Goal: Task Accomplishment & Management: Manage account settings

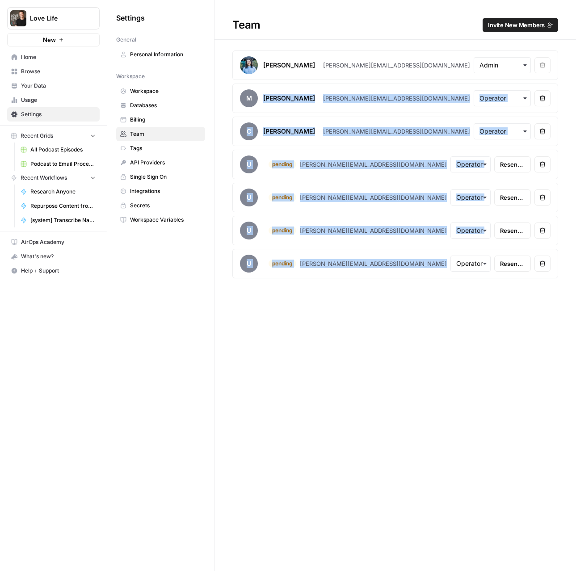
click at [270, 406] on div "Team Invite New Members Justin Benson justin@baraagency.com Remove user M Miche…" at bounding box center [396, 285] width 362 height 571
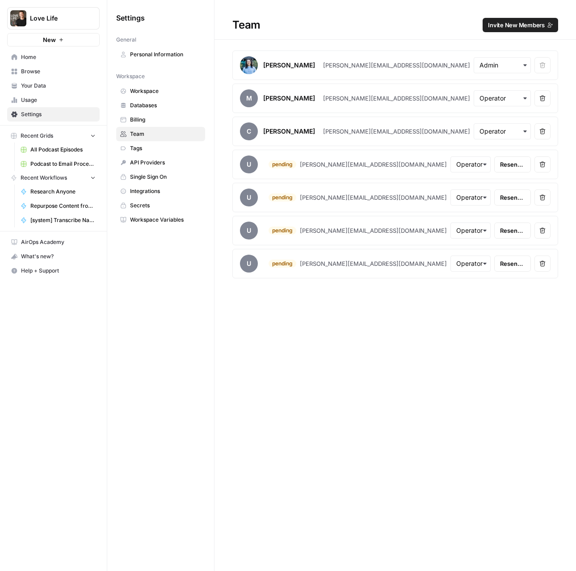
click at [29, 101] on span "Usage" at bounding box center [58, 100] width 75 height 8
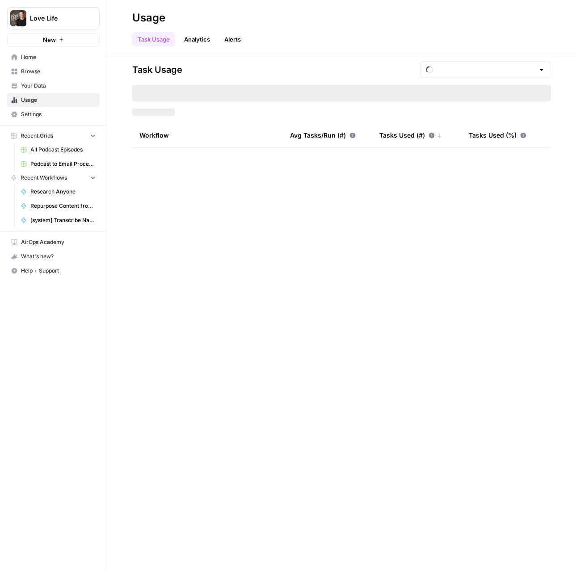
type input "August Tasks"
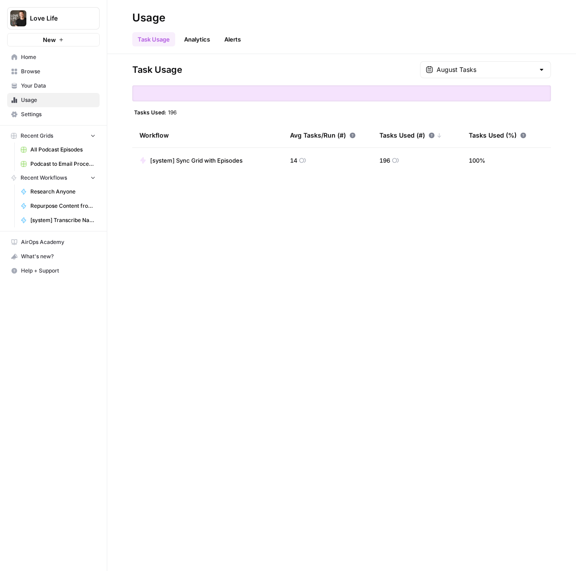
click at [96, 21] on icon "Workspace: Love Life" at bounding box center [92, 18] width 9 height 9
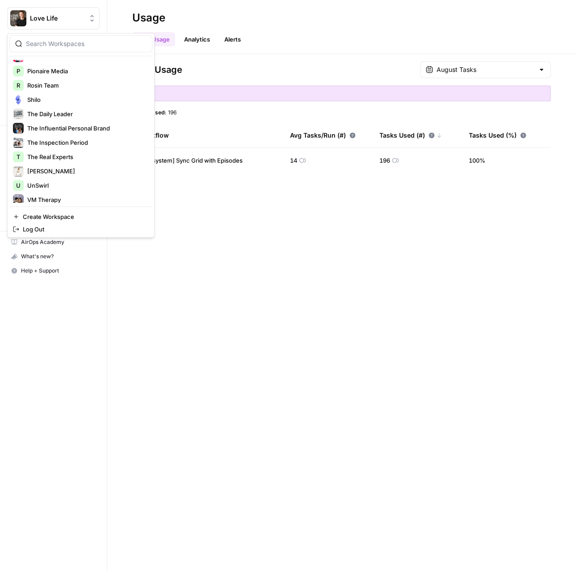
scroll to position [343, 0]
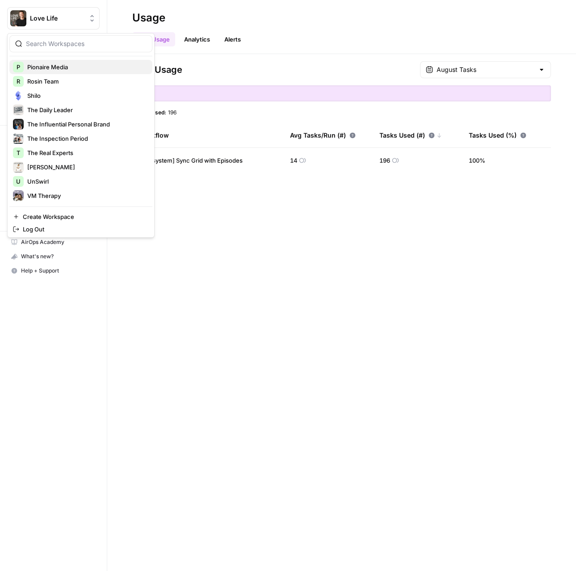
click at [58, 67] on span "Pionaire Media" at bounding box center [86, 67] width 118 height 9
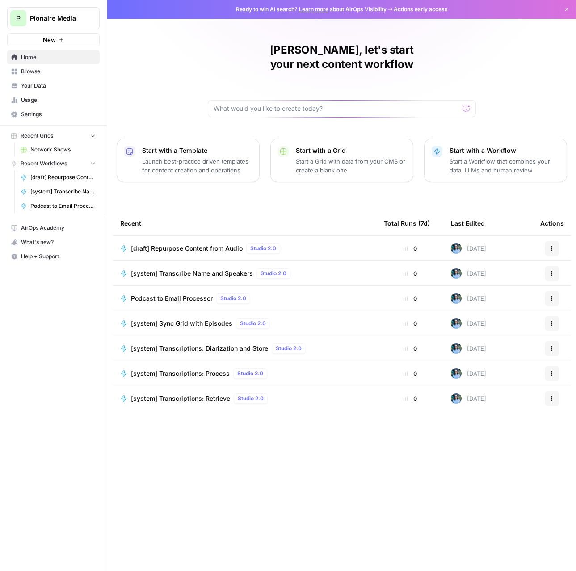
click at [37, 114] on span "Settings" at bounding box center [58, 114] width 75 height 8
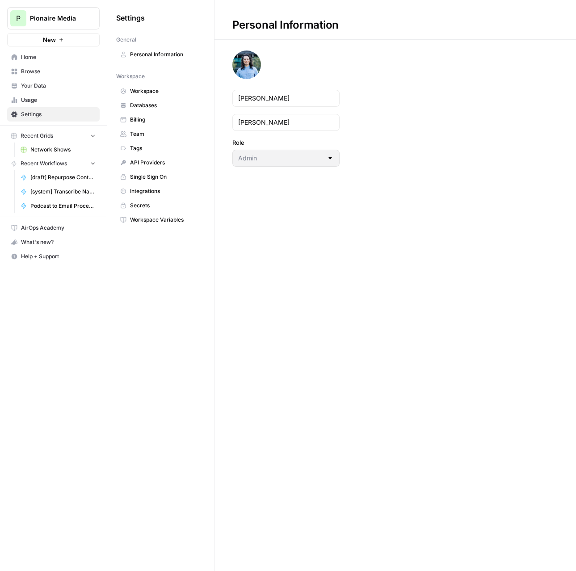
click at [139, 131] on span "Team" at bounding box center [165, 134] width 71 height 8
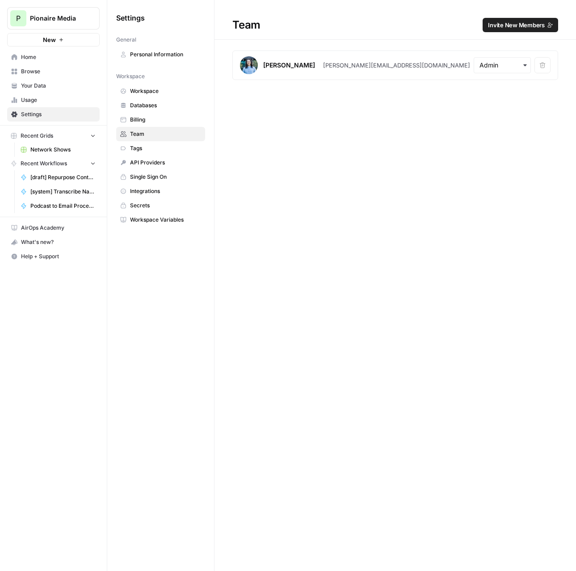
click at [41, 95] on link "Usage" at bounding box center [53, 100] width 93 height 14
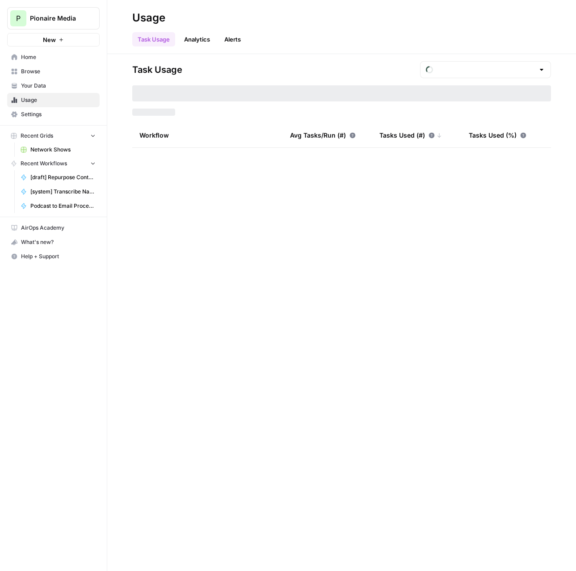
type input "August Tasks"
click at [489, 69] on input "text" at bounding box center [486, 69] width 98 height 9
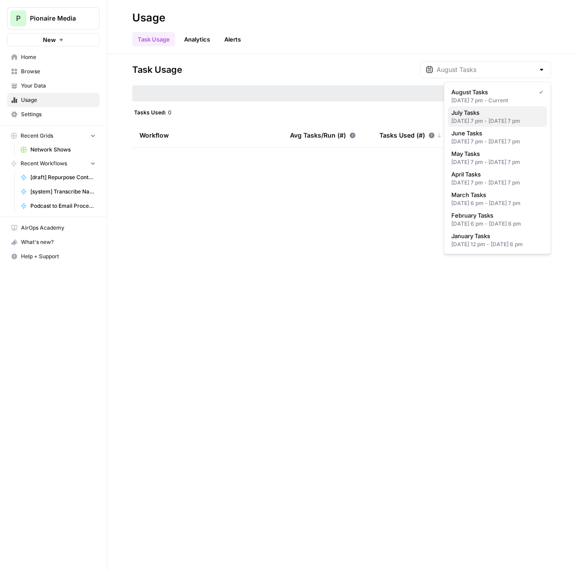
click at [494, 118] on div "[DATE] 7 pm - [DATE] 7 pm" at bounding box center [497, 121] width 92 height 8
type input "July Tasks"
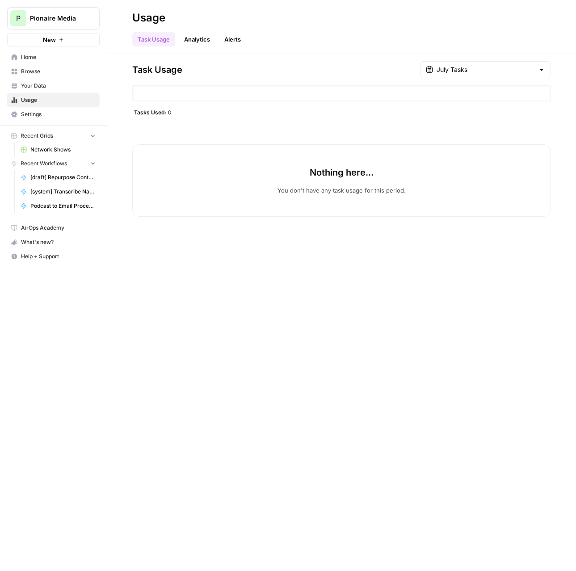
click at [94, 16] on icon "Workspace: Pionaire Media" at bounding box center [92, 18] width 9 height 9
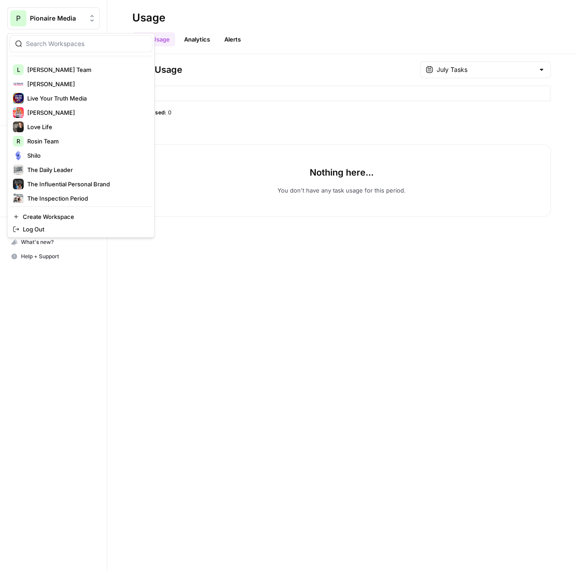
scroll to position [343, 0]
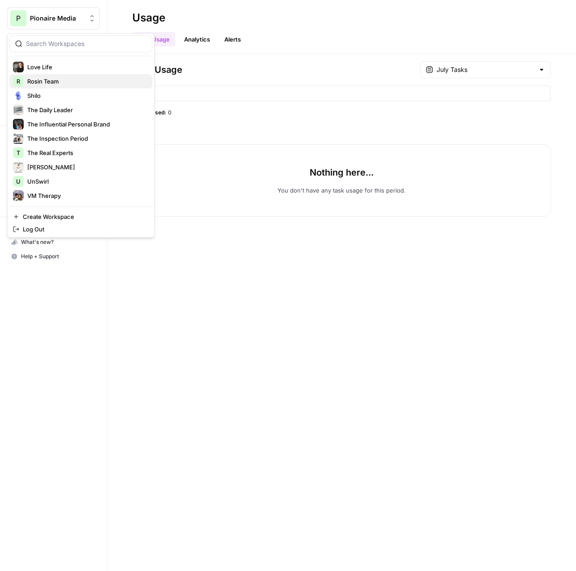
click at [50, 74] on button "R Rosin Team" at bounding box center [80, 81] width 143 height 14
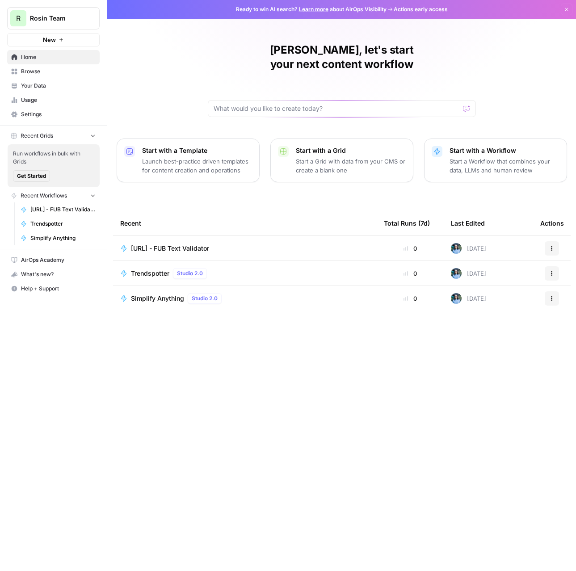
click at [34, 112] on span "Settings" at bounding box center [58, 114] width 75 height 8
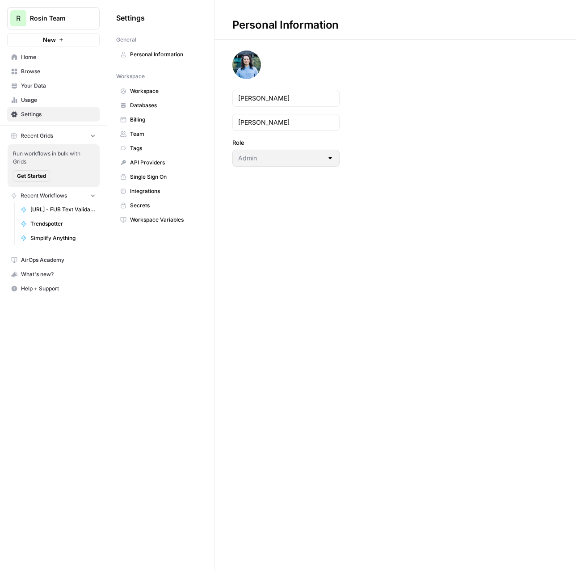
click at [155, 139] on link "Team" at bounding box center [160, 134] width 89 height 14
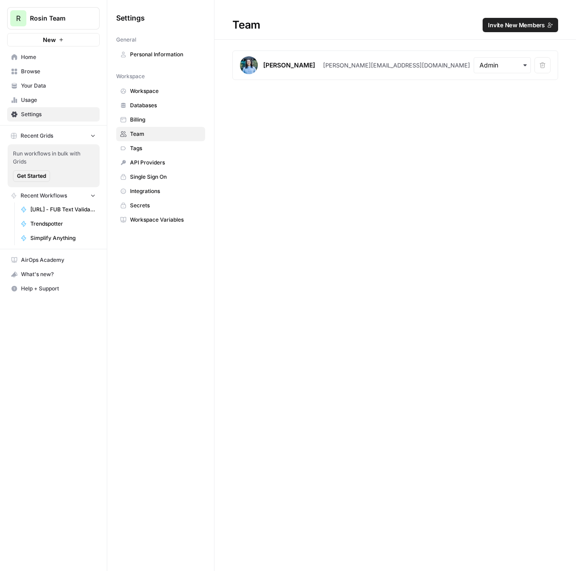
click at [41, 97] on span "Usage" at bounding box center [58, 100] width 75 height 8
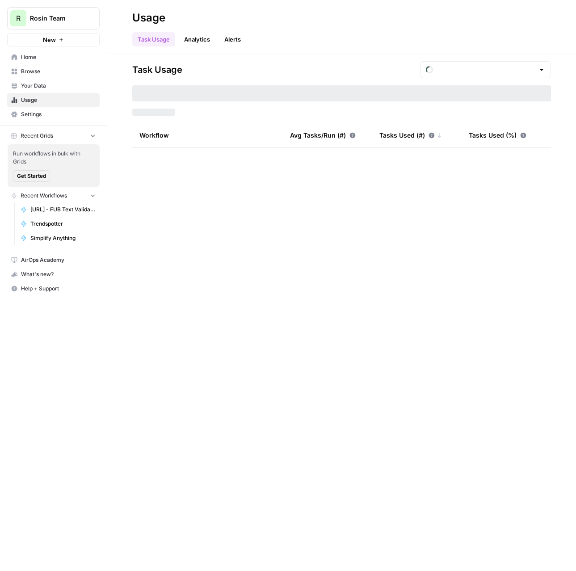
type input "August Tasks"
click at [517, 73] on input "text" at bounding box center [486, 69] width 98 height 9
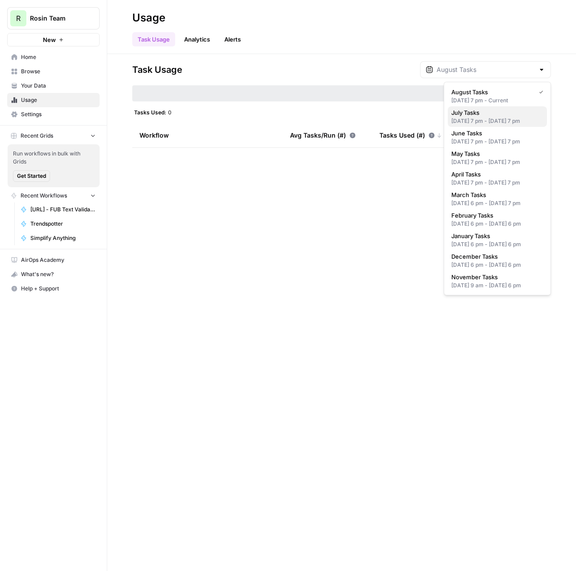
click at [464, 114] on span "July Tasks" at bounding box center [495, 112] width 88 height 9
type input "July Tasks"
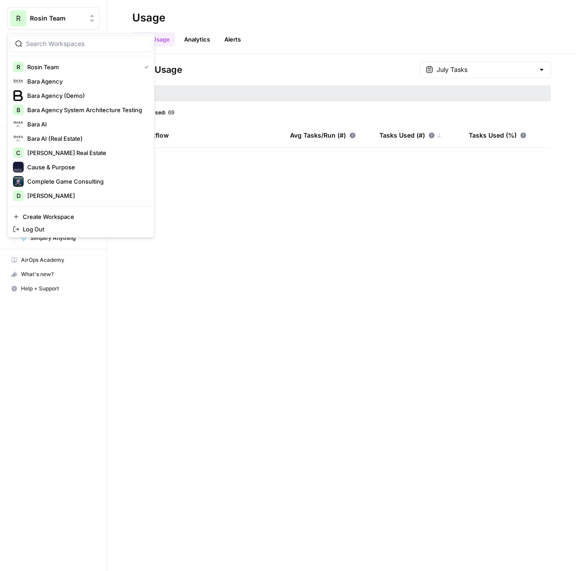
click at [96, 20] on icon "Workspace: Rosin Team" at bounding box center [92, 18] width 9 height 9
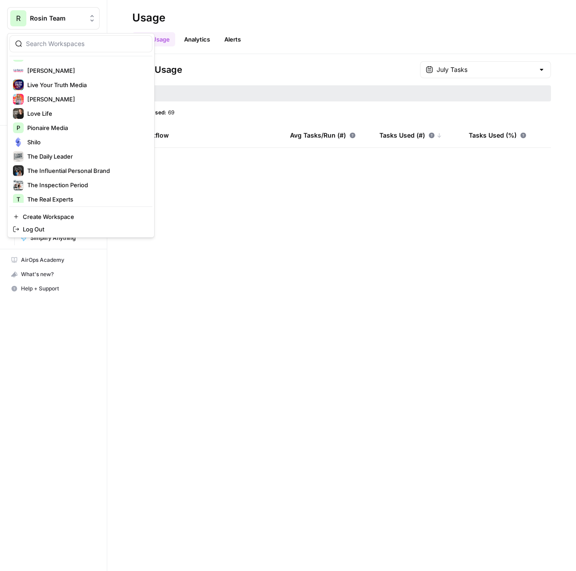
scroll to position [343, 0]
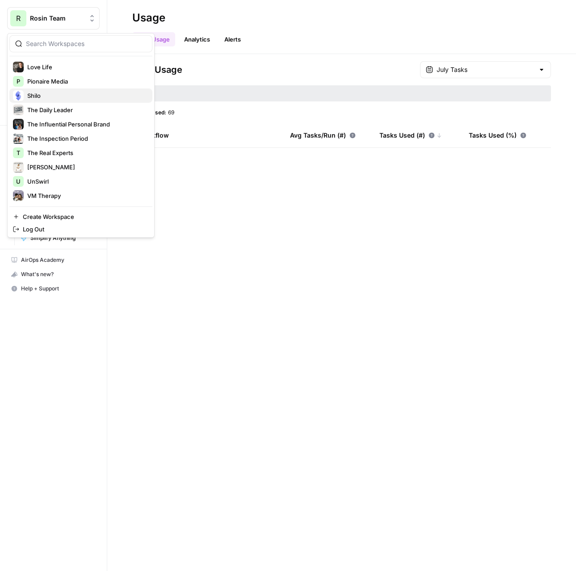
click at [57, 97] on span "Shilo" at bounding box center [86, 95] width 118 height 9
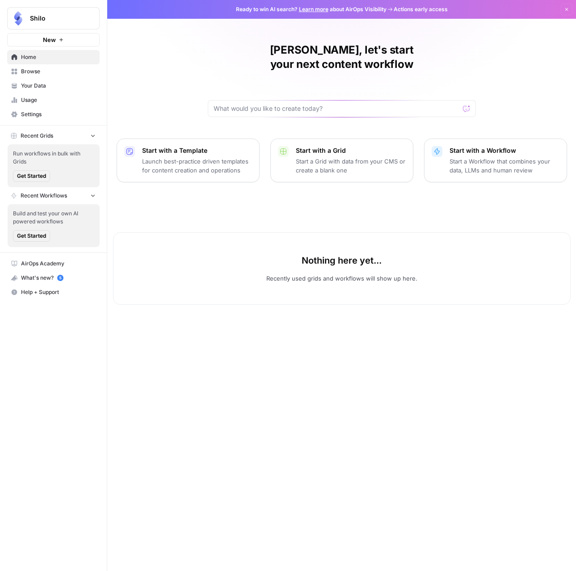
click at [27, 111] on span "Settings" at bounding box center [58, 114] width 75 height 8
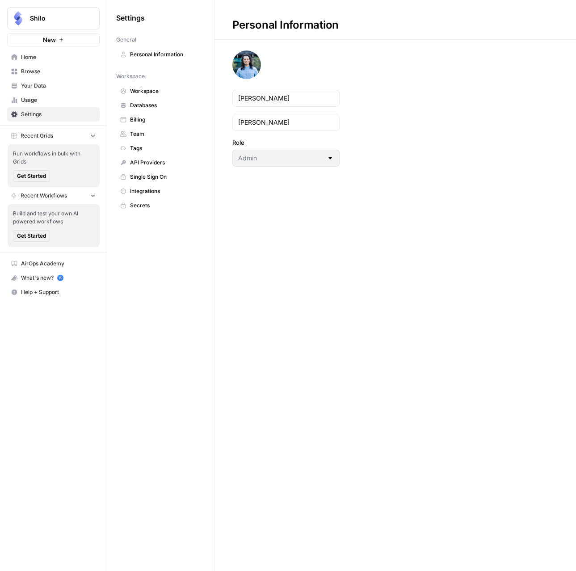
click at [143, 131] on span "Team" at bounding box center [165, 134] width 71 height 8
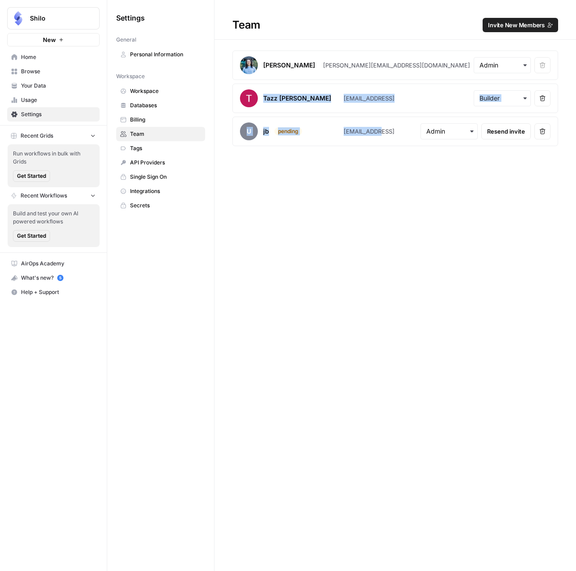
drag, startPoint x: 264, startPoint y: 98, endPoint x: 385, endPoint y: 130, distance: 124.6
click at [385, 130] on section "Justin Benson justin@baraagency.com Remove user Tazz Weatherly tazz@shilo.ai Re…" at bounding box center [395, 98] width 326 height 96
copy section "Tazz Weatherly tazz@shilo.ai Remove user u jb pending jb@shilo.ai"
click at [28, 97] on span "Usage" at bounding box center [58, 100] width 75 height 8
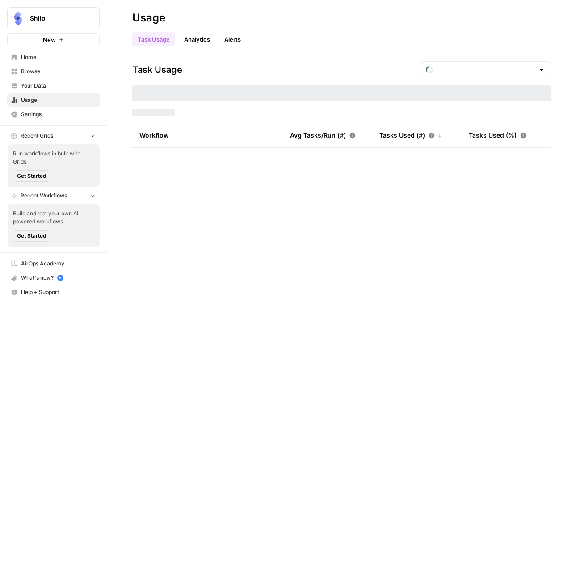
type input "August Tasks"
click at [490, 68] on input "text" at bounding box center [486, 69] width 98 height 9
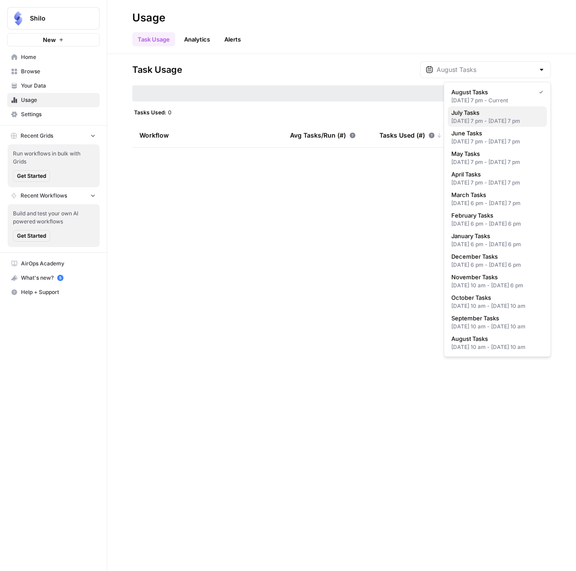
click at [500, 121] on div "[DATE] 7 pm - [DATE] 7 pm" at bounding box center [497, 121] width 92 height 8
type input "July Tasks"
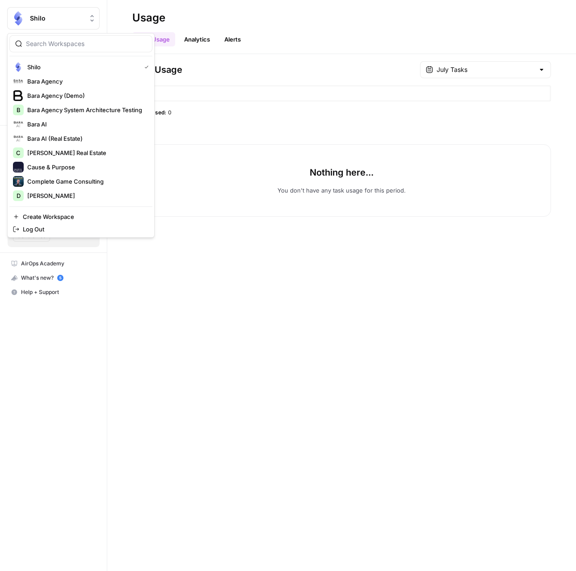
click at [91, 14] on icon "Workspace: Shilo" at bounding box center [92, 18] width 9 height 9
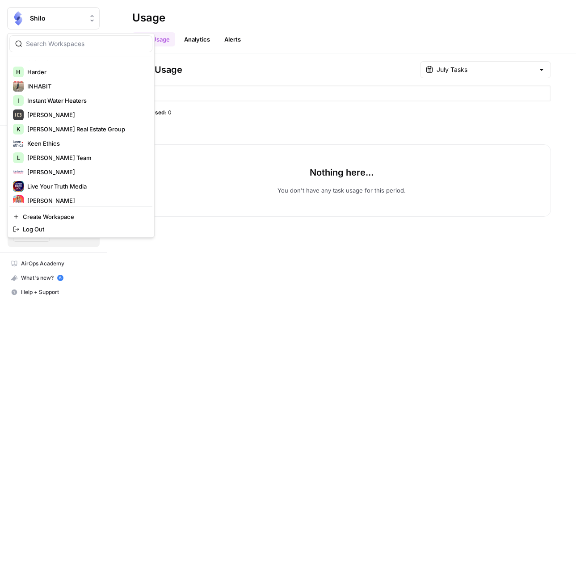
scroll to position [343, 0]
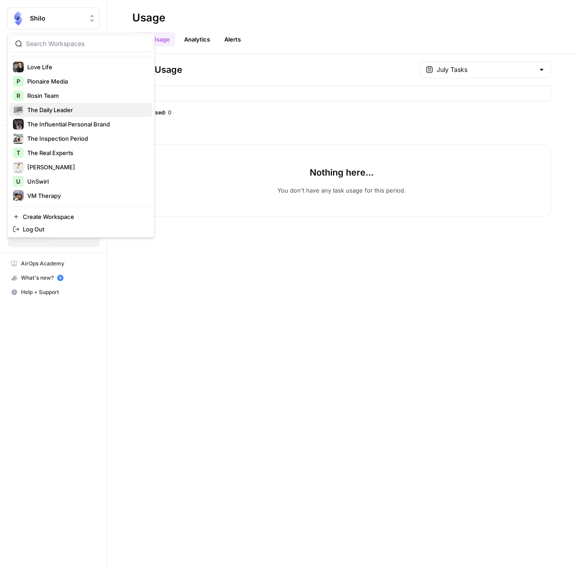
click at [73, 113] on span "The Daily Leader" at bounding box center [86, 109] width 118 height 9
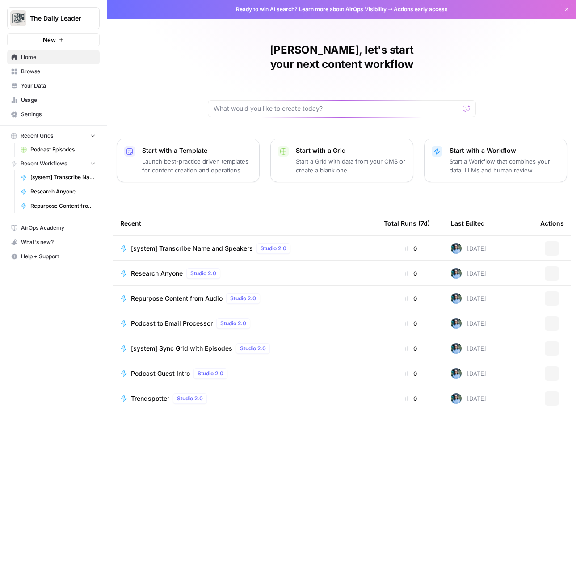
click at [35, 113] on span "Settings" at bounding box center [58, 114] width 75 height 8
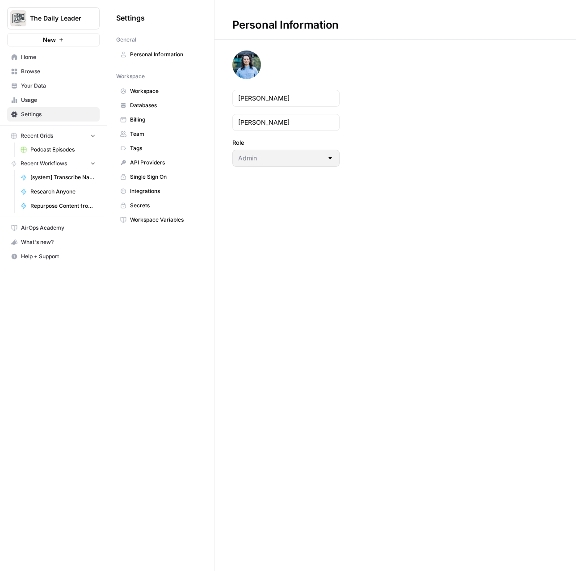
click at [136, 133] on span "Team" at bounding box center [165, 134] width 71 height 8
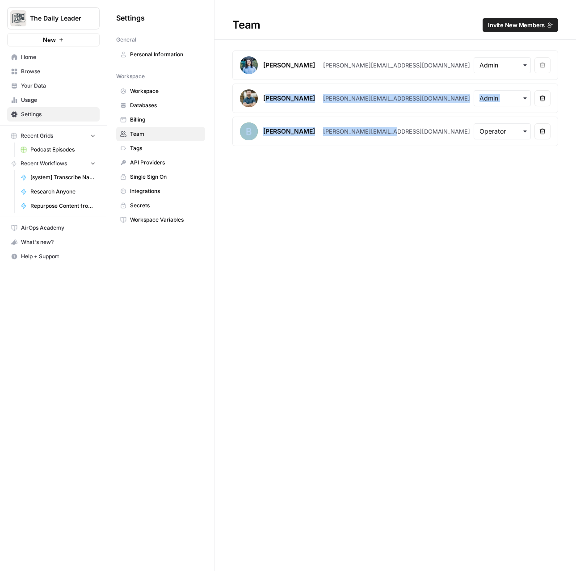
drag, startPoint x: 267, startPoint y: 99, endPoint x: 409, endPoint y: 129, distance: 145.2
click at [409, 129] on section "Justin Benson justin@baraagency.com Remove user Taylor Jessup taylor@baraagency…" at bounding box center [395, 98] width 326 height 96
copy section "aylor Jessup taylor@baraagency.com Remove user Brad McDonald brad@patterntalent…"
click at [31, 99] on span "Usage" at bounding box center [58, 100] width 75 height 8
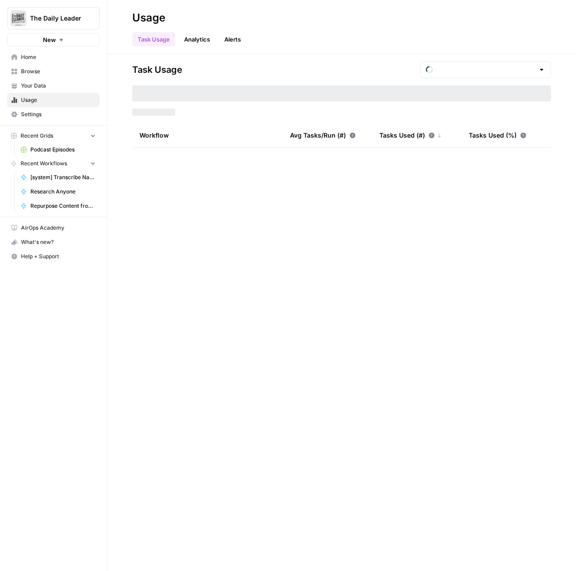
type input "August Tasks"
click at [480, 69] on input "text" at bounding box center [486, 69] width 98 height 9
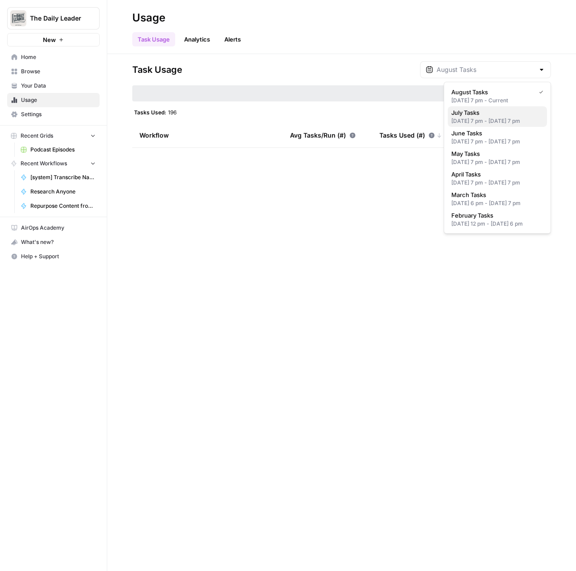
click at [475, 113] on span "July Tasks" at bounding box center [495, 112] width 88 height 9
type input "July Tasks"
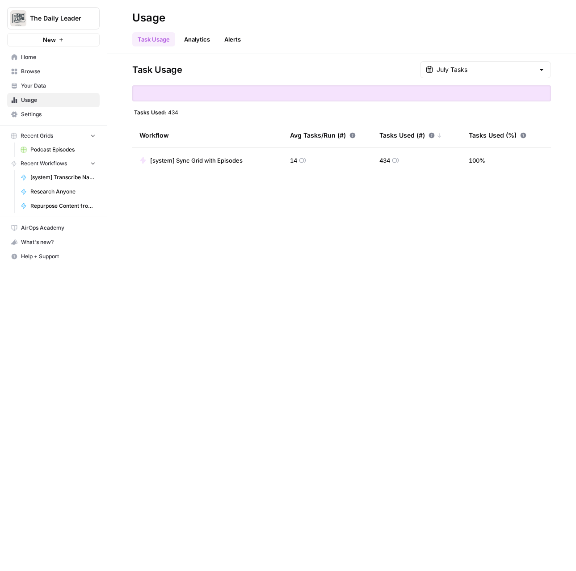
click at [92, 17] on icon "Workspace: The Daily Leader" at bounding box center [92, 18] width 9 height 9
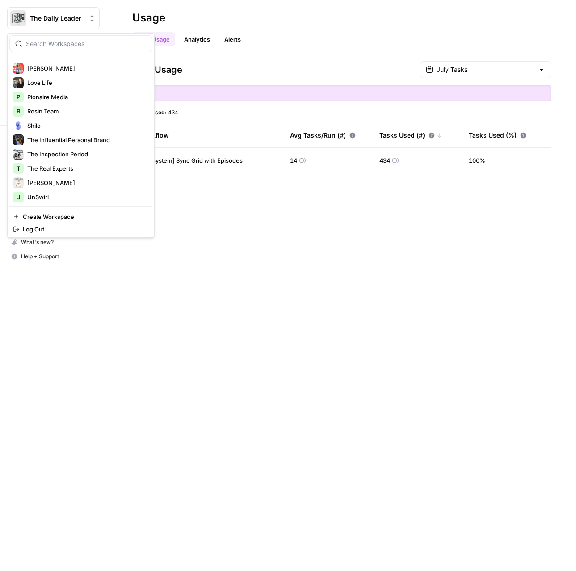
scroll to position [343, 0]
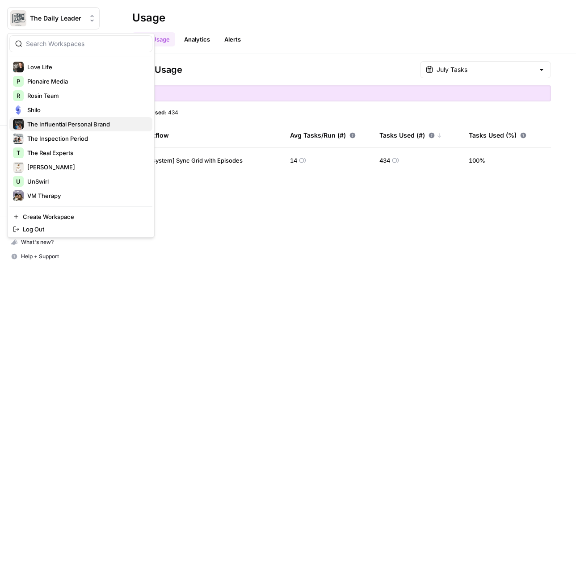
click at [81, 126] on span "The Influential Personal Brand" at bounding box center [86, 124] width 118 height 9
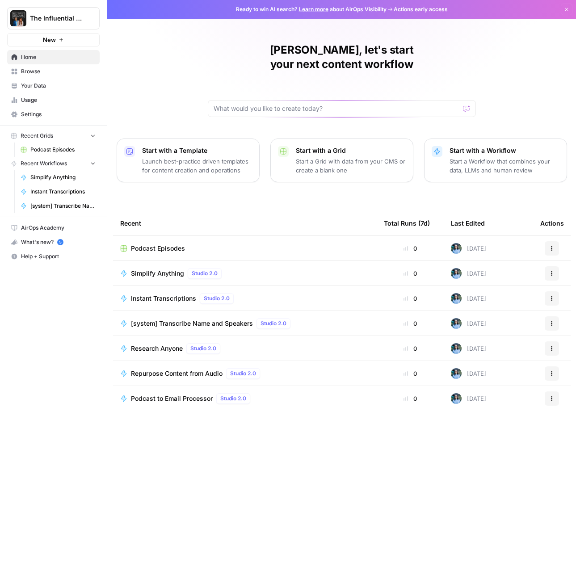
click at [45, 120] on link "Settings" at bounding box center [53, 114] width 93 height 14
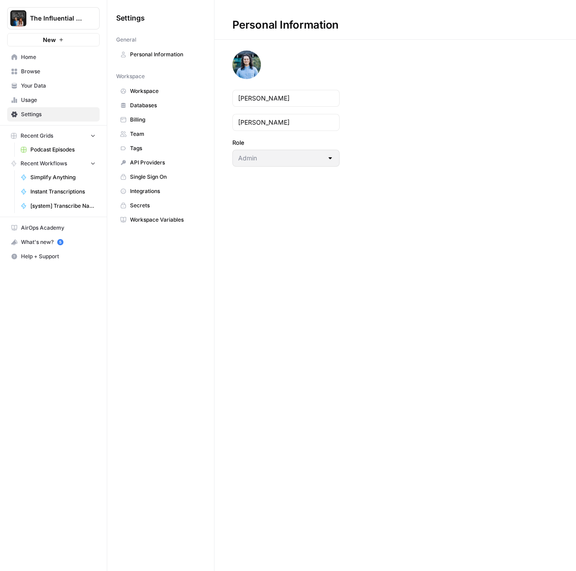
click at [135, 128] on link "Team" at bounding box center [160, 134] width 89 height 14
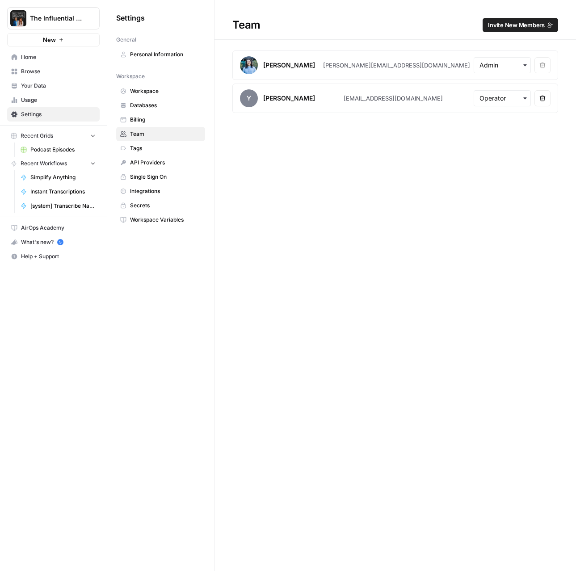
drag, startPoint x: 265, startPoint y: 101, endPoint x: 450, endPoint y: 98, distance: 185.5
click at [450, 98] on article "Y [PERSON_NAME] [EMAIL_ADDRESS][DOMAIN_NAME] Remove user" at bounding box center [395, 98] width 326 height 29
copy article "[PERSON_NAME] [EMAIL_ADDRESS][DOMAIN_NAME]"
click at [37, 99] on span "Usage" at bounding box center [58, 100] width 75 height 8
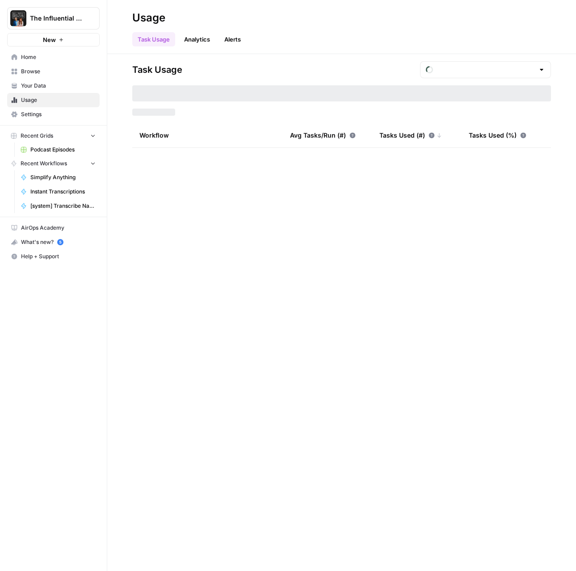
type input "August Tasks"
click at [489, 69] on input "text" at bounding box center [486, 69] width 98 height 9
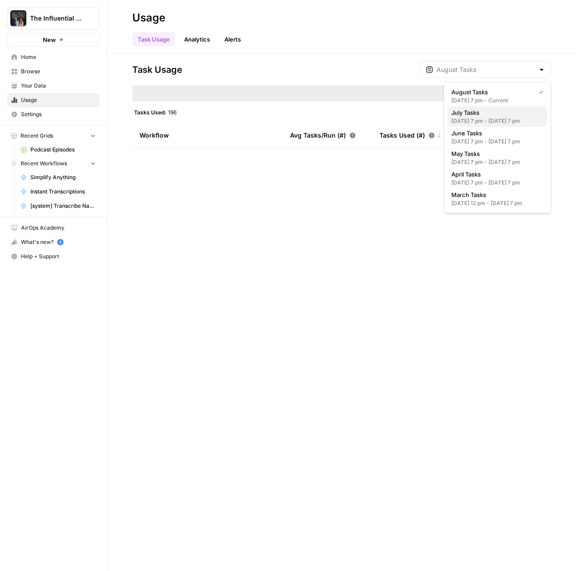
click at [488, 111] on span "July Tasks" at bounding box center [495, 112] width 88 height 9
type input "July Tasks"
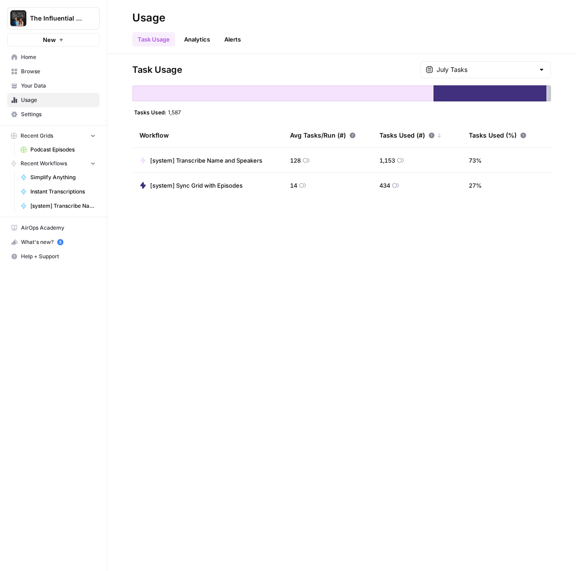
click at [94, 16] on icon "Workspace: The Influential Personal Brand" at bounding box center [92, 18] width 9 height 9
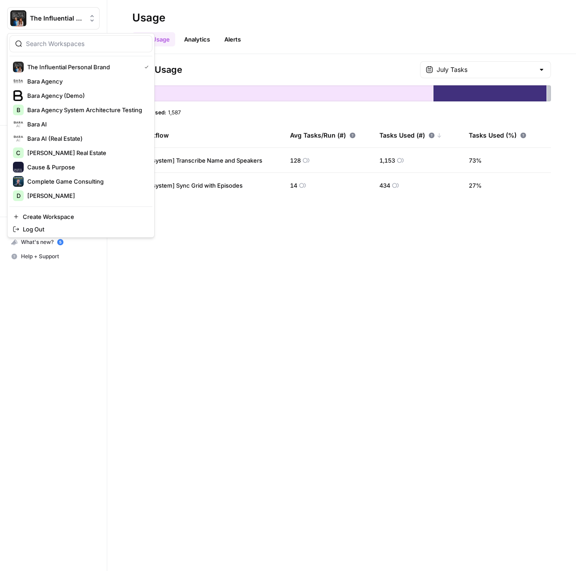
scroll to position [343, 0]
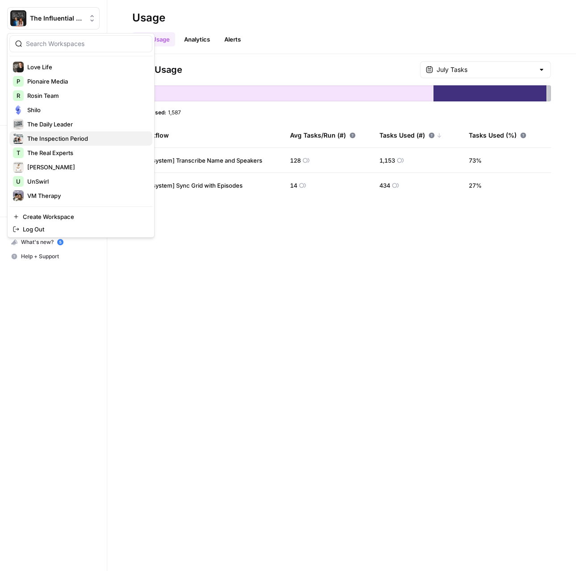
click at [79, 140] on span "The Inspection Period" at bounding box center [86, 138] width 118 height 9
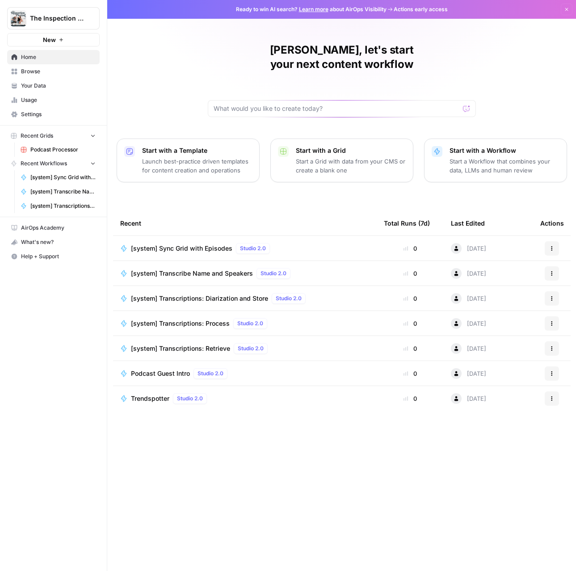
click at [42, 120] on link "Settings" at bounding box center [53, 114] width 93 height 14
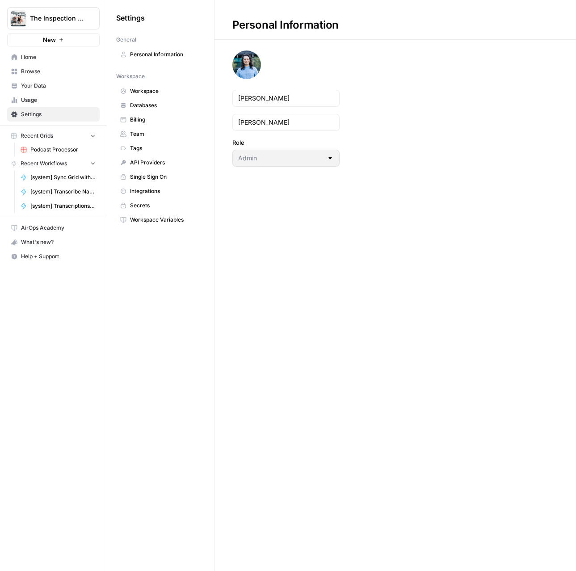
click at [136, 133] on span "Team" at bounding box center [165, 134] width 71 height 8
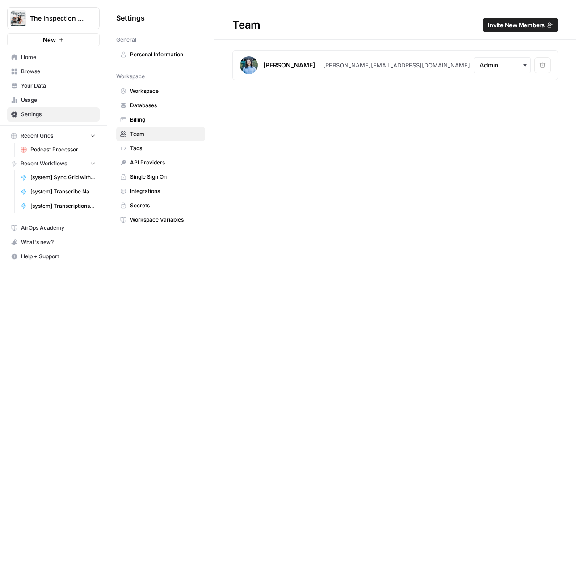
click at [26, 98] on span "Usage" at bounding box center [58, 100] width 75 height 8
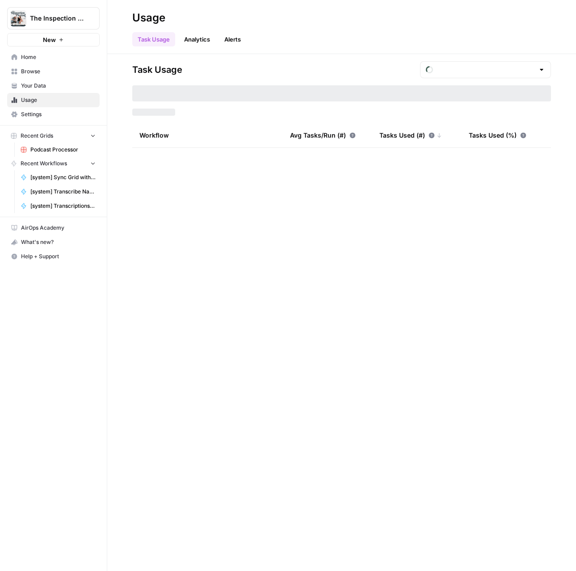
type input "August Tasks"
click at [503, 74] on div "August Tasks" at bounding box center [485, 69] width 131 height 17
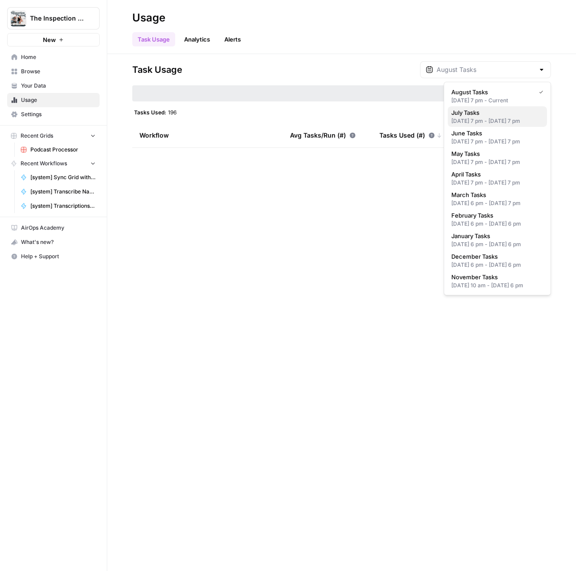
click at [485, 118] on div "[DATE] 7 pm - [DATE] 7 pm" at bounding box center [497, 121] width 92 height 8
type input "July Tasks"
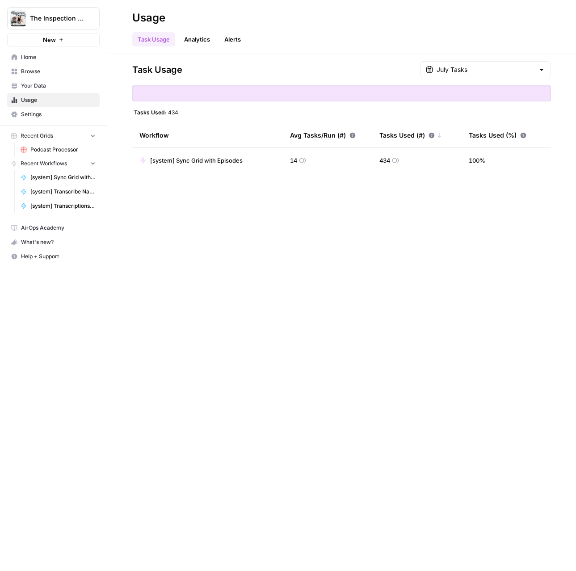
click at [88, 18] on icon "Workspace: The Inspection Period" at bounding box center [92, 18] width 9 height 9
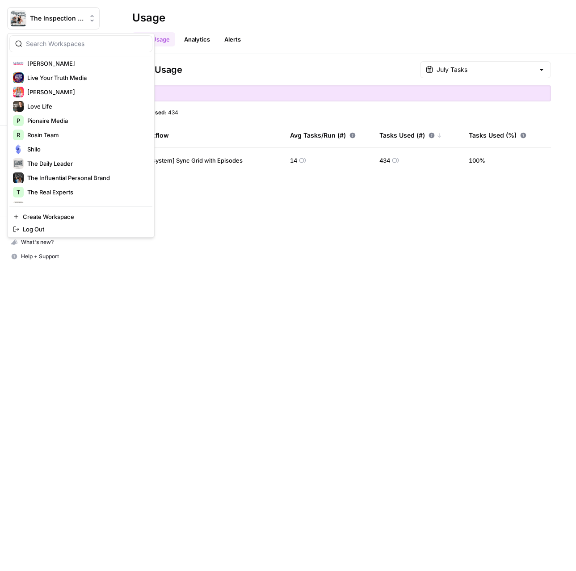
scroll to position [343, 0]
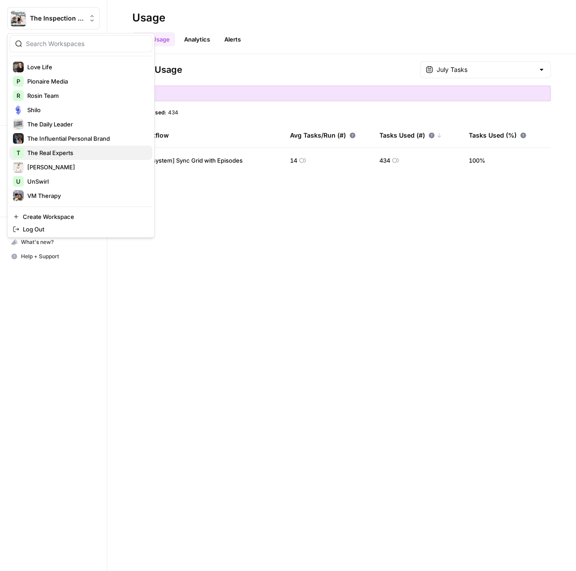
click at [52, 158] on button "T The Real Experts" at bounding box center [80, 153] width 143 height 14
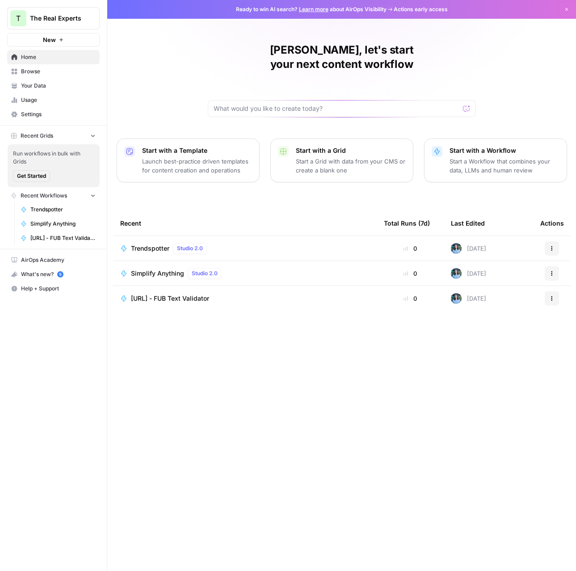
click at [37, 114] on span "Settings" at bounding box center [58, 114] width 75 height 8
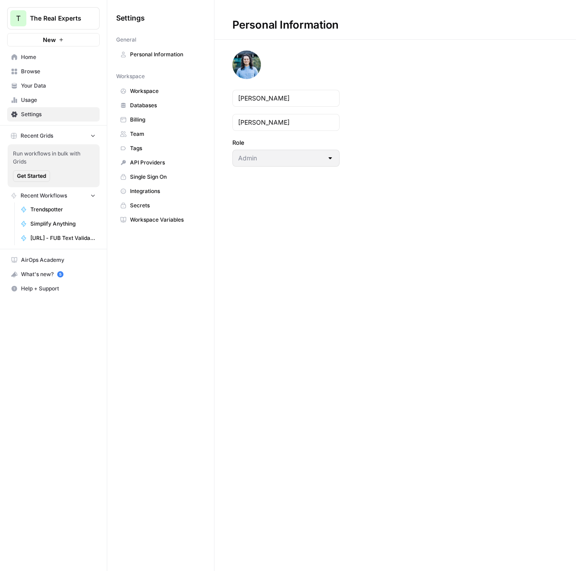
click at [141, 133] on span "Team" at bounding box center [165, 134] width 71 height 8
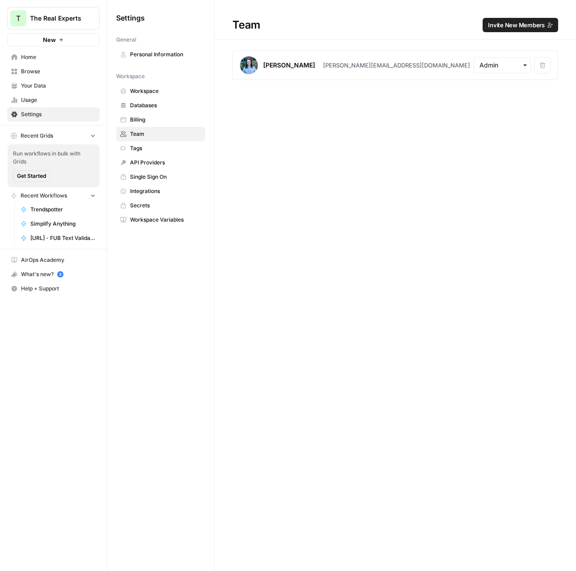
click at [35, 97] on span "Usage" at bounding box center [58, 100] width 75 height 8
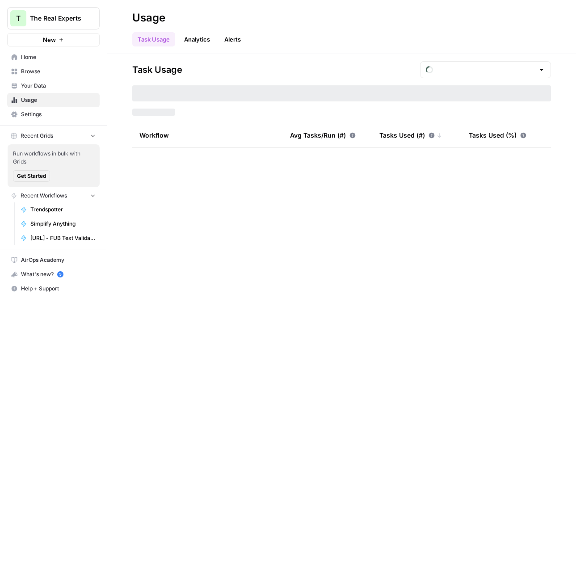
type input "August Tasks"
click at [470, 61] on div "August Tasks" at bounding box center [485, 69] width 131 height 17
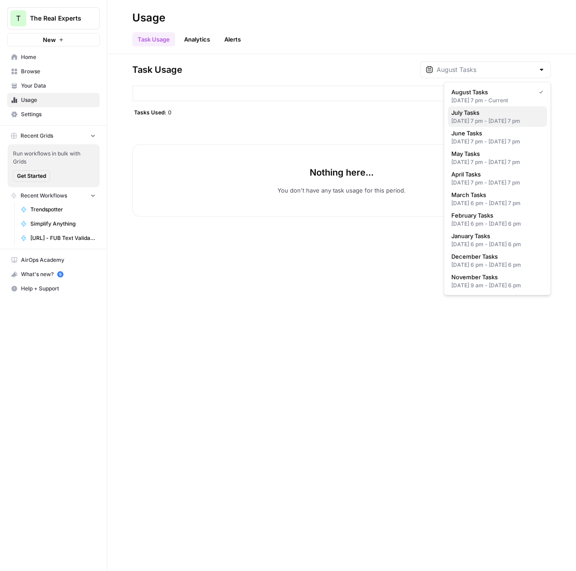
click at [476, 113] on span "July Tasks" at bounding box center [495, 112] width 88 height 9
type input "July Tasks"
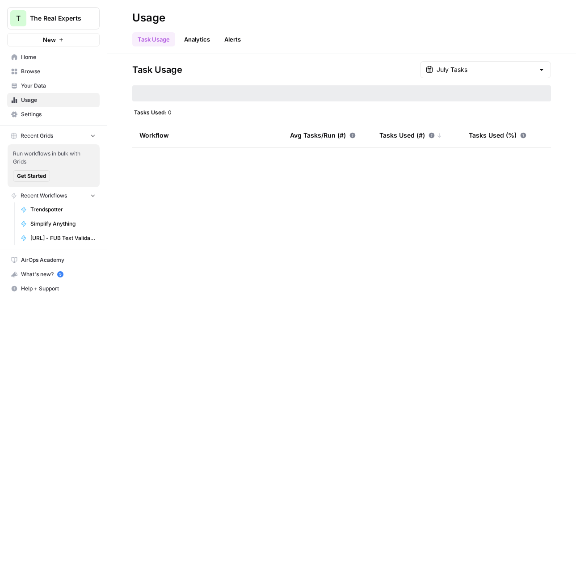
click at [70, 18] on span "The Real Experts" at bounding box center [57, 18] width 54 height 9
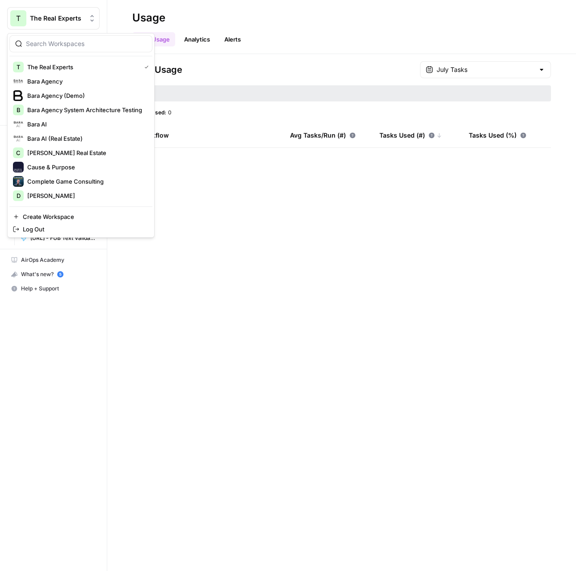
scroll to position [343, 0]
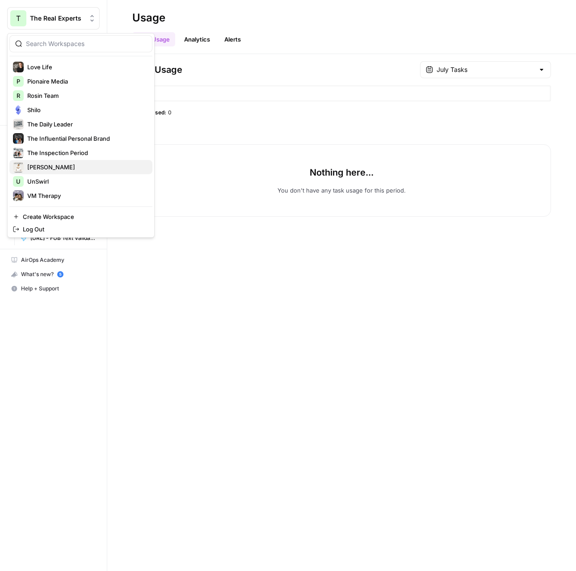
drag, startPoint x: 59, startPoint y: 181, endPoint x: 59, endPoint y: 166, distance: 14.3
click at [59, 166] on div "T The Real Experts Bara Agency Bara Agency (Demo) B Bara Agency System Architec…" at bounding box center [80, 131] width 143 height 143
click at [59, 165] on span "[PERSON_NAME]" at bounding box center [86, 167] width 118 height 9
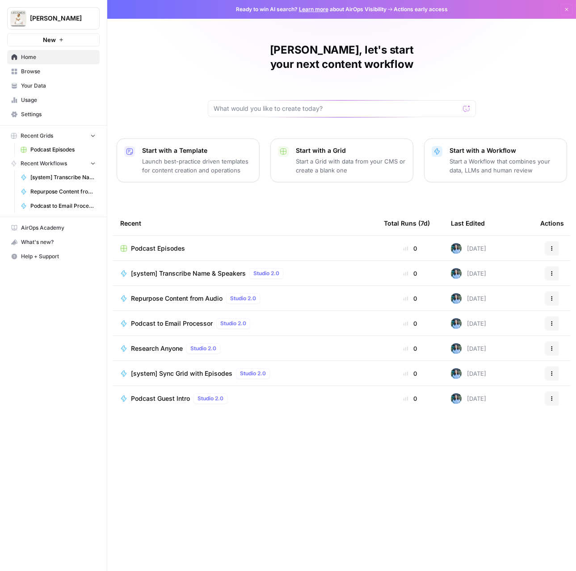
click at [35, 119] on link "Settings" at bounding box center [53, 114] width 93 height 14
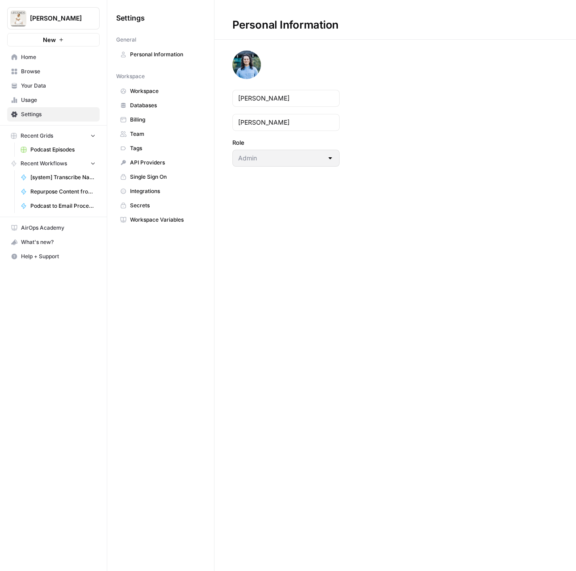
click at [140, 135] on span "Team" at bounding box center [165, 134] width 71 height 8
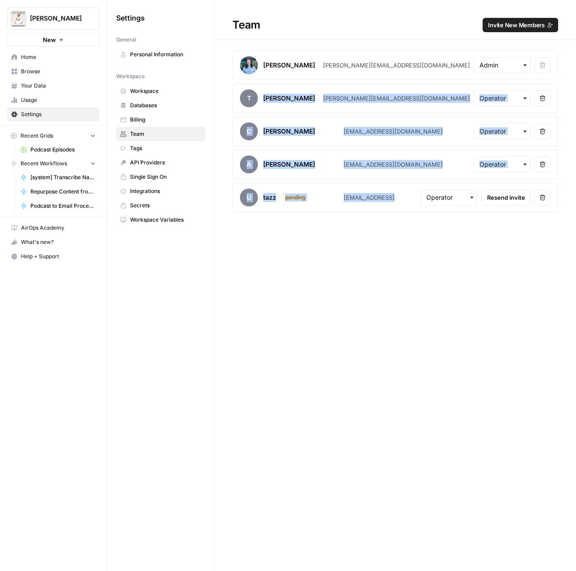
drag, startPoint x: 263, startPoint y: 97, endPoint x: 421, endPoint y: 197, distance: 187.2
click at [421, 197] on section "[PERSON_NAME] [PERSON_NAME][EMAIL_ADDRESS][DOMAIN_NAME] Remove user T [PERSON_N…" at bounding box center [395, 131] width 326 height 162
copy section "[PERSON_NAME] [PERSON_NAME][EMAIL_ADDRESS][DOMAIN_NAME] Remove user C [PERSON_N…"
click at [29, 103] on span "Usage" at bounding box center [58, 100] width 75 height 8
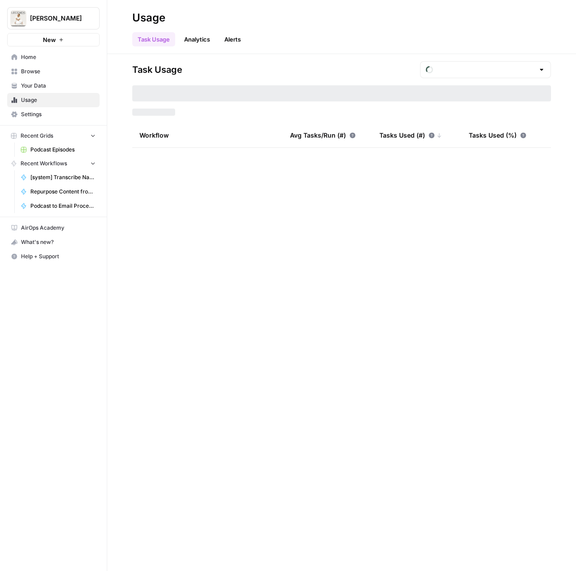
type input "August Tasks"
click at [514, 66] on input "text" at bounding box center [486, 69] width 98 height 9
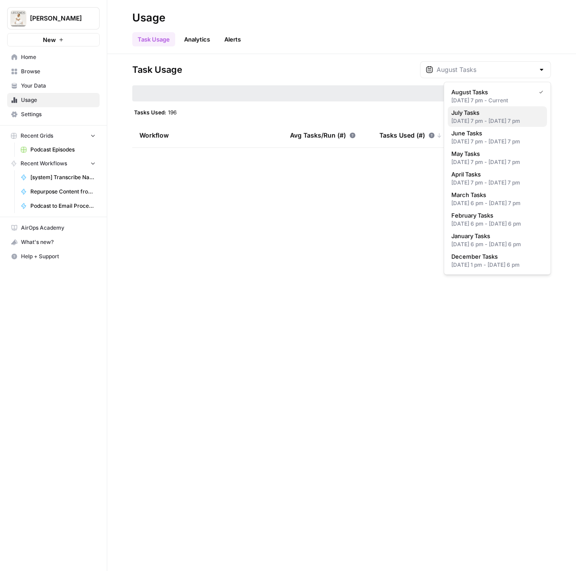
click at [489, 106] on button "July Tasks [DATE] 7 pm - [DATE] 7 pm" at bounding box center [497, 116] width 99 height 21
type input "July Tasks"
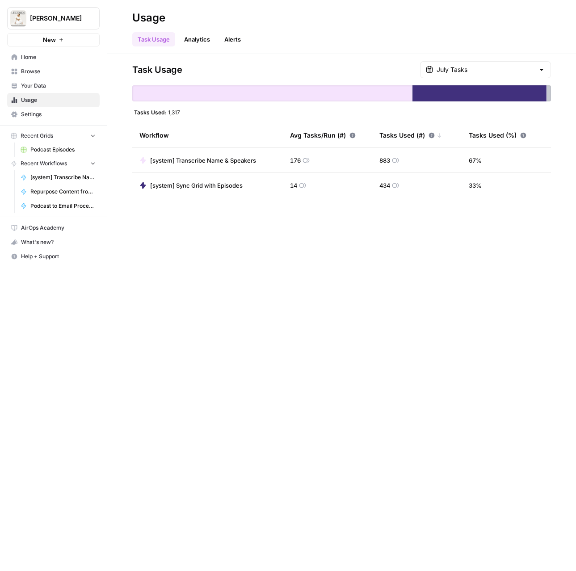
click at [38, 114] on span "Settings" at bounding box center [58, 114] width 75 height 8
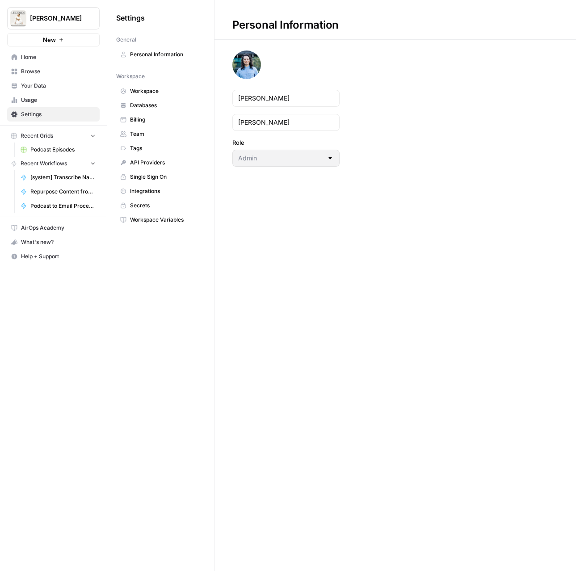
click at [151, 140] on link "Team" at bounding box center [160, 134] width 89 height 14
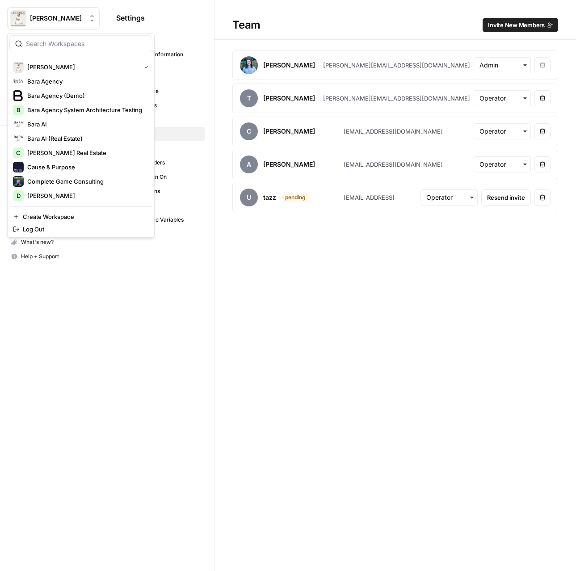
click at [93, 17] on icon "Workspace: Tracy O’Malley" at bounding box center [92, 18] width 9 height 9
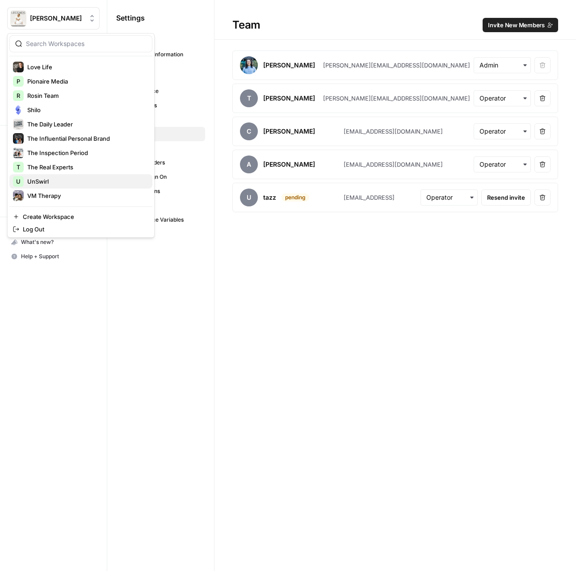
click at [61, 174] on button "U UnSwirl" at bounding box center [80, 181] width 143 height 14
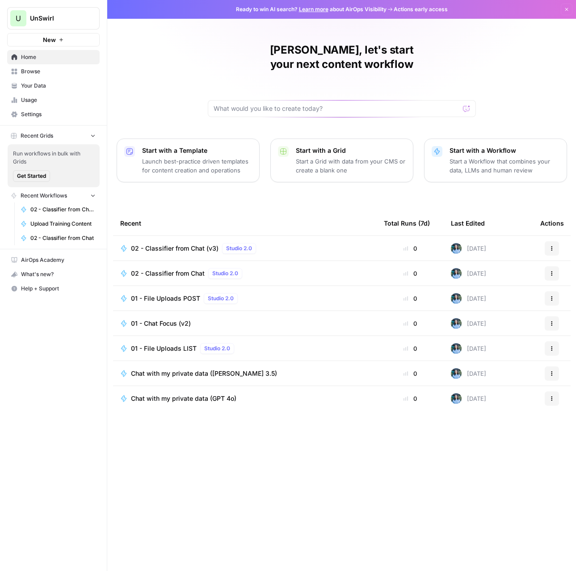
click at [29, 117] on span "Settings" at bounding box center [58, 114] width 75 height 8
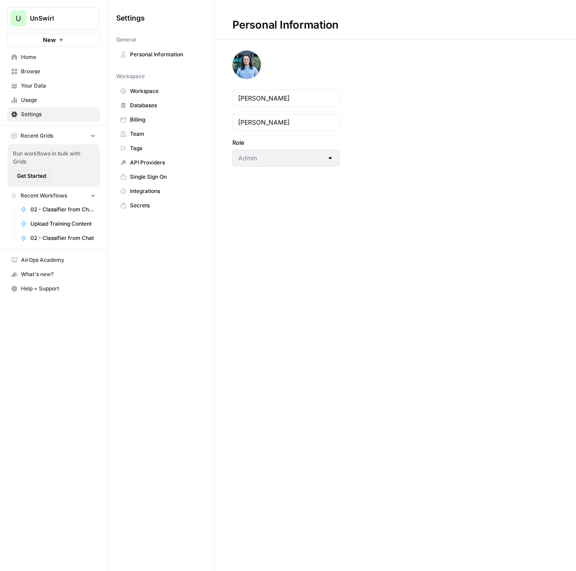
click at [141, 132] on span "Team" at bounding box center [165, 134] width 71 height 8
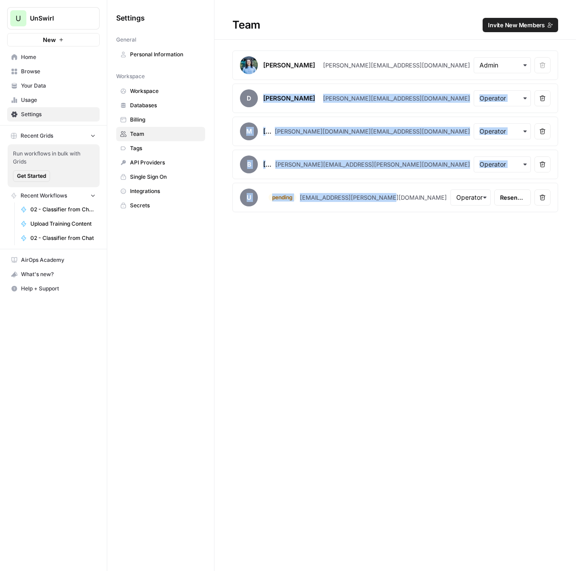
drag, startPoint x: 264, startPoint y: 97, endPoint x: 421, endPoint y: 206, distance: 190.5
click at [421, 206] on section "Justin Benson justin@baraagency.com Remove user d duncan ironmonger duncan@iron…" at bounding box center [395, 131] width 326 height 162
copy section "duncan ironmonger duncan@ironmonger360.com Remove user M McKenna Law mckenna.la…"
click at [28, 85] on span "Your Data" at bounding box center [58, 86] width 75 height 8
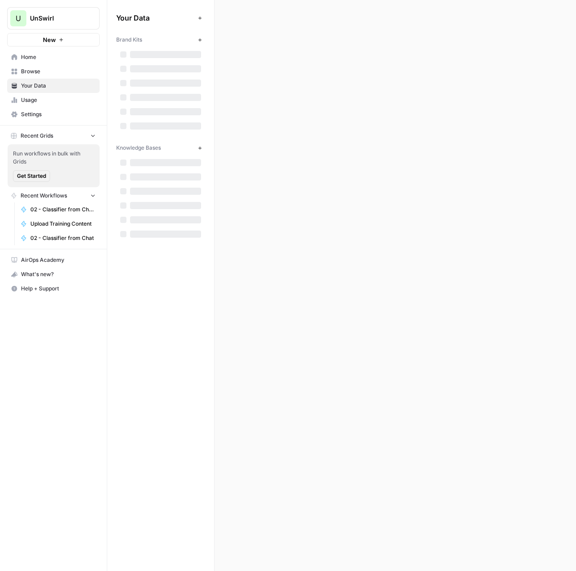
click at [29, 97] on span "Usage" at bounding box center [58, 100] width 75 height 8
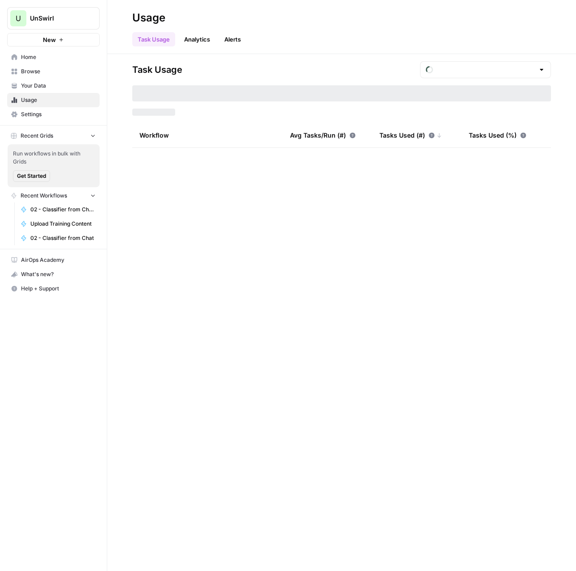
type input "August Tasks"
click at [500, 74] on input "text" at bounding box center [486, 69] width 98 height 9
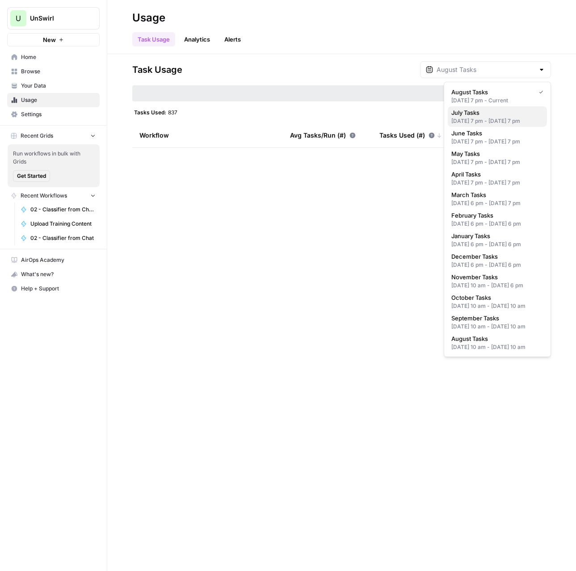
click at [474, 118] on div "[DATE] 7 pm - [DATE] 7 pm" at bounding box center [497, 121] width 92 height 8
type input "July Tasks"
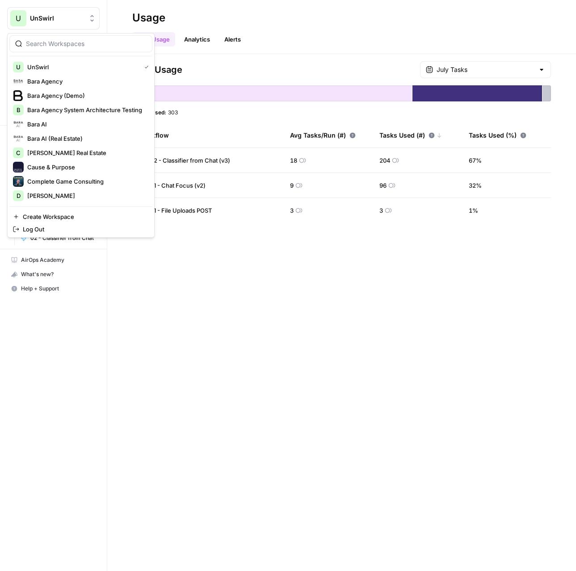
click at [72, 21] on span "UnSwirl" at bounding box center [57, 18] width 54 height 9
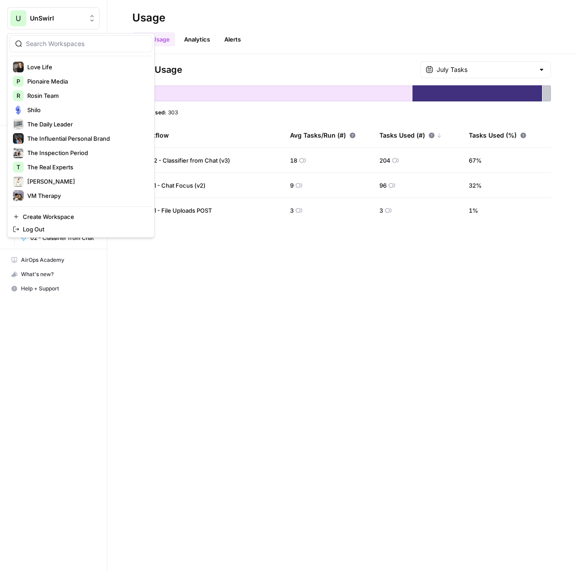
drag, startPoint x: 130, startPoint y: 287, endPoint x: 113, endPoint y: 284, distance: 17.7
click at [130, 287] on div "Task Usage July Tasks Tasks Used: 303 Workflow Avg Tasks/Run (#) Tasks Used (#)…" at bounding box center [341, 312] width 469 height 517
